Goal: Find contact information: Find contact information

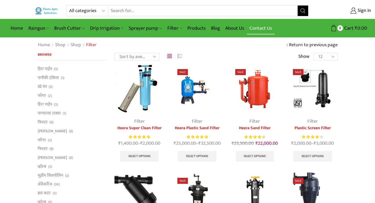
click at [260, 29] on link "Contact Us" at bounding box center [261, 28] width 28 height 12
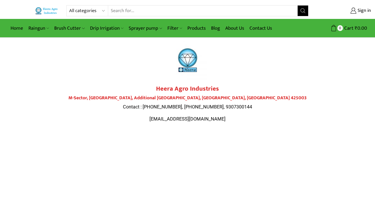
drag, startPoint x: 158, startPoint y: 89, endPoint x: 230, endPoint y: 124, distance: 80.7
click at [230, 124] on div "Heera Agro Industries M-Sector, [GEOGRAPHIC_DATA] Contact : [PHONE_NUMBER], [PH…" at bounding box center [187, 106] width 295 height 42
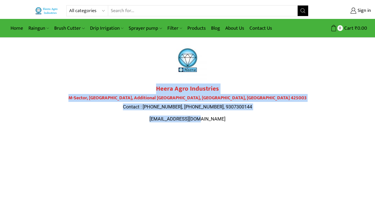
copy div "Heera Agro Industries M-Sector, [GEOGRAPHIC_DATA] Contact : [PHONE_NUMBER], [PH…"
